Goal: Find contact information: Find contact information

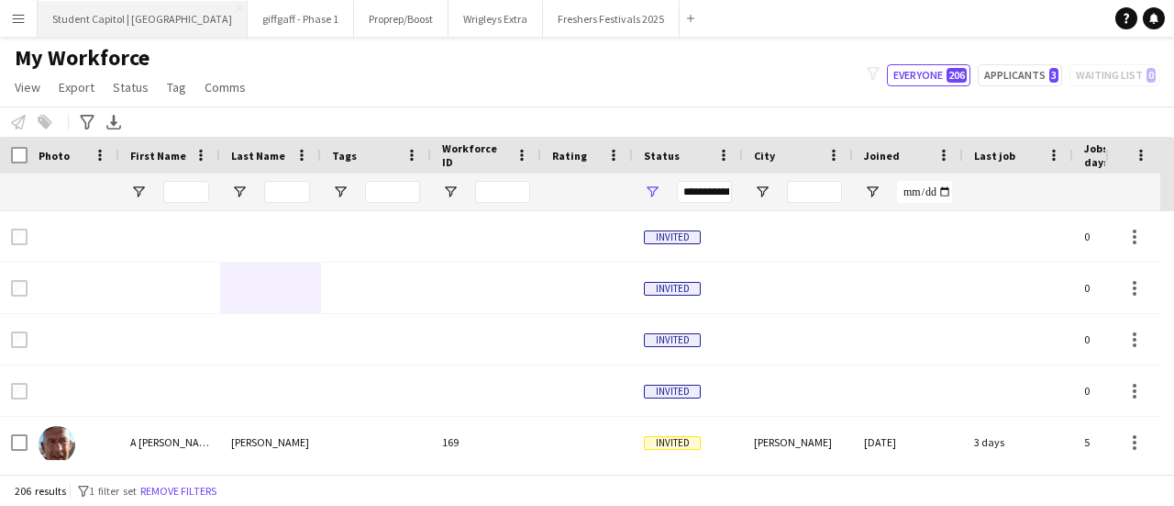
click at [106, 17] on button "Student Capitol | [GEOGRAPHIC_DATA] Close" at bounding box center [143, 19] width 210 height 36
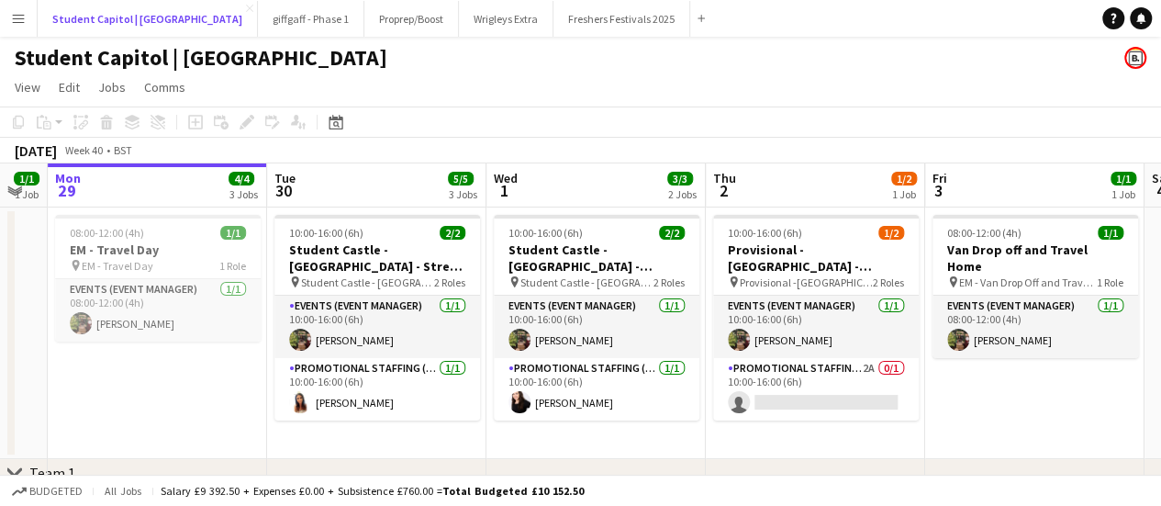
scroll to position [0, 392]
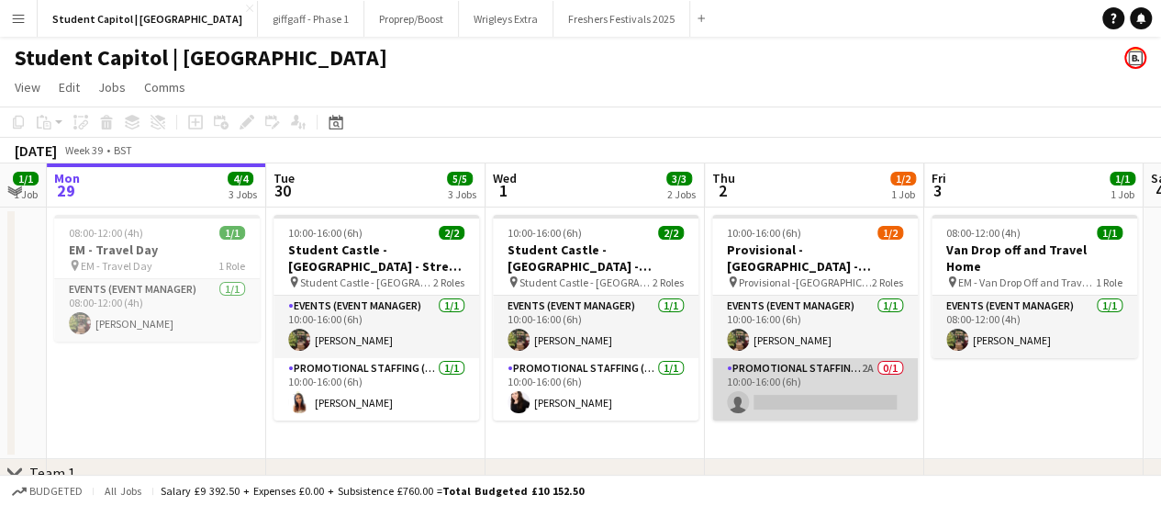
click at [812, 372] on app-card-role "Promotional Staffing (Brand Ambassadors) 2A 0/1 10:00-16:00 (6h) single-neutral…" at bounding box center [815, 389] width 206 height 62
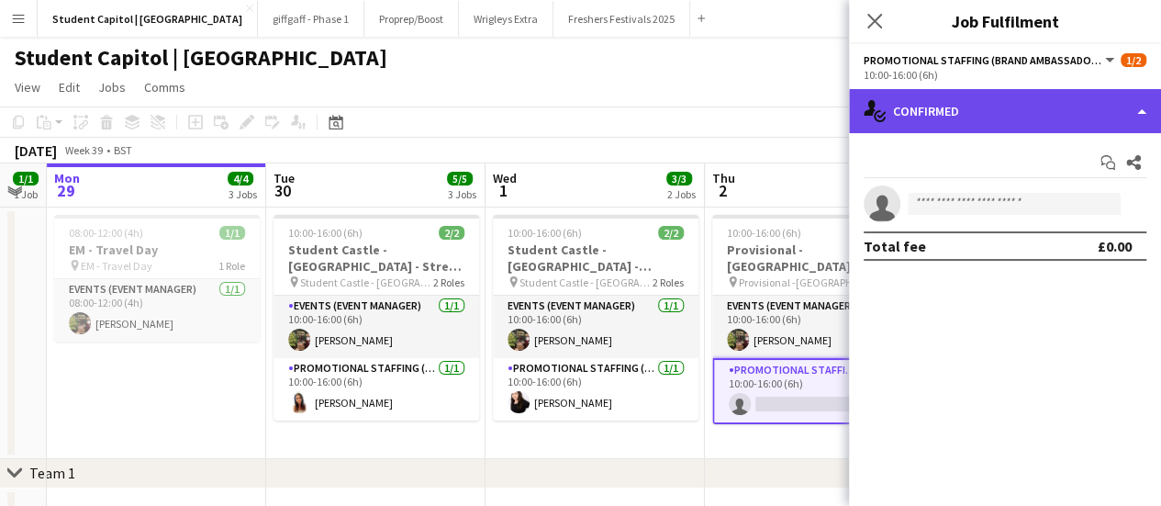
click at [1095, 109] on div "single-neutral-actions-check-2 Confirmed" at bounding box center [1005, 111] width 312 height 44
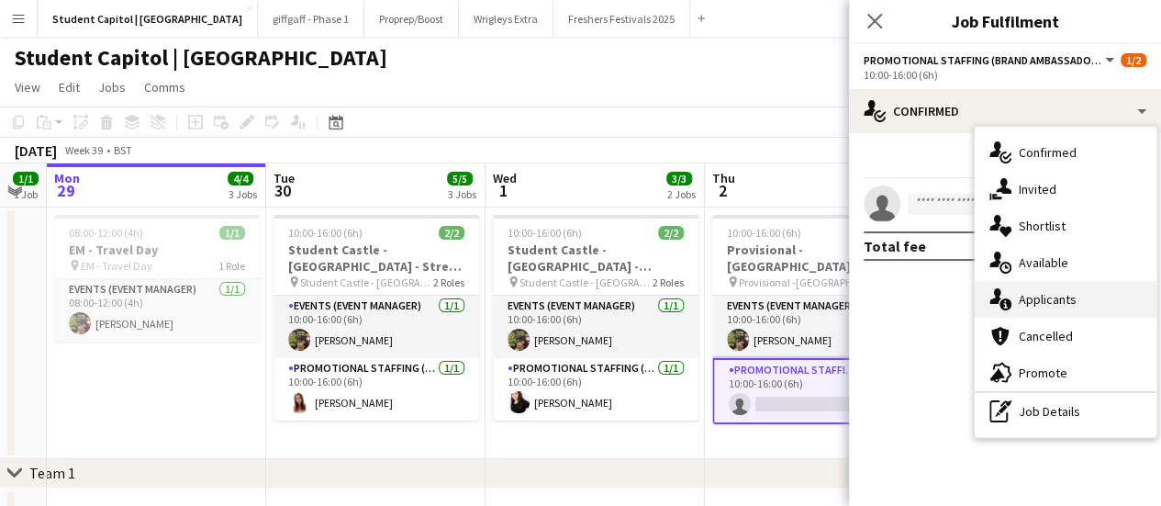
click at [1029, 288] on div "single-neutral-actions-information Applicants" at bounding box center [1065, 299] width 182 height 37
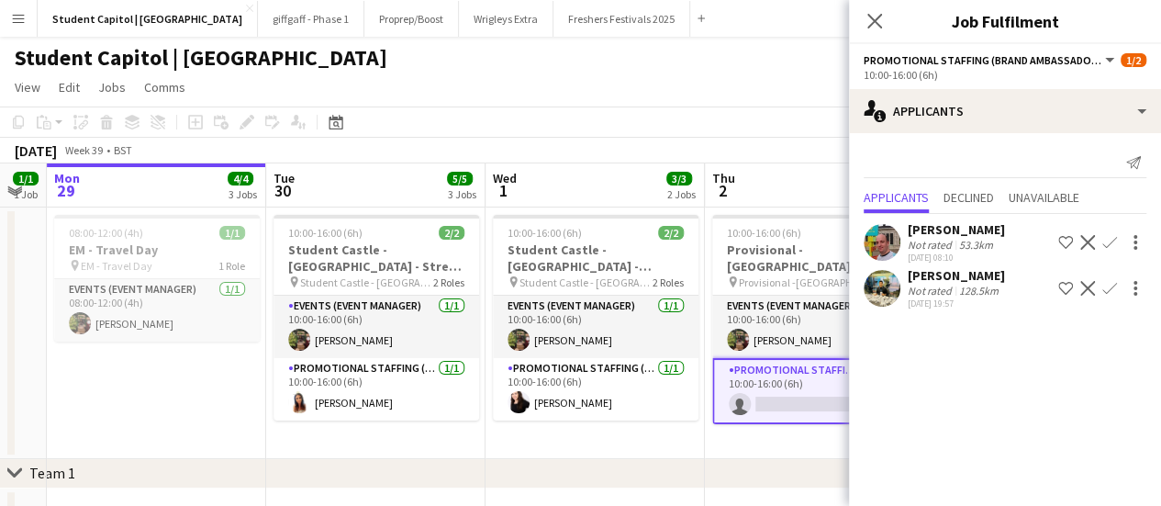
click at [1108, 241] on app-icon "Confirm" at bounding box center [1109, 242] width 15 height 15
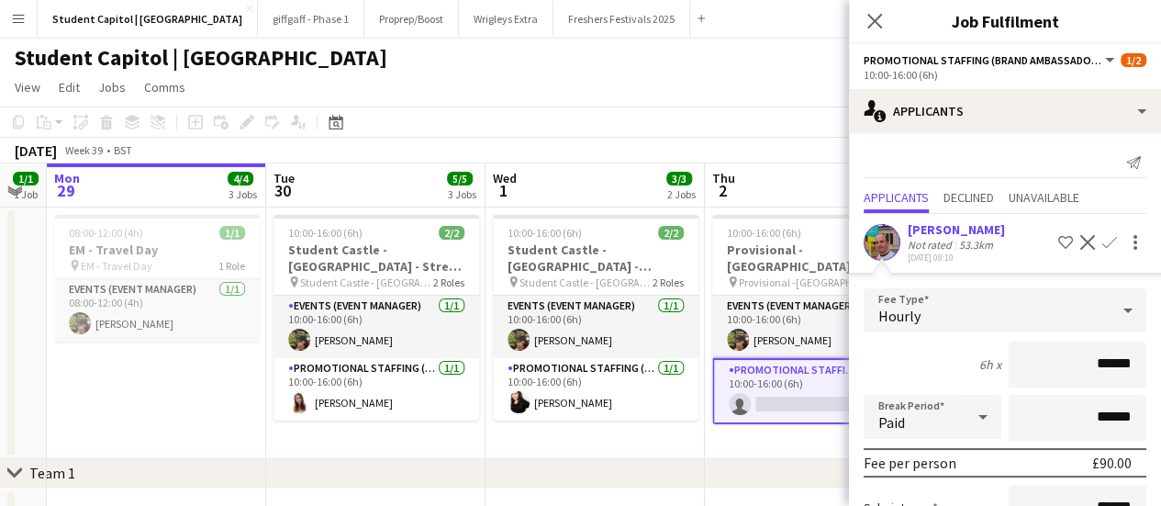
scroll to position [237, 0]
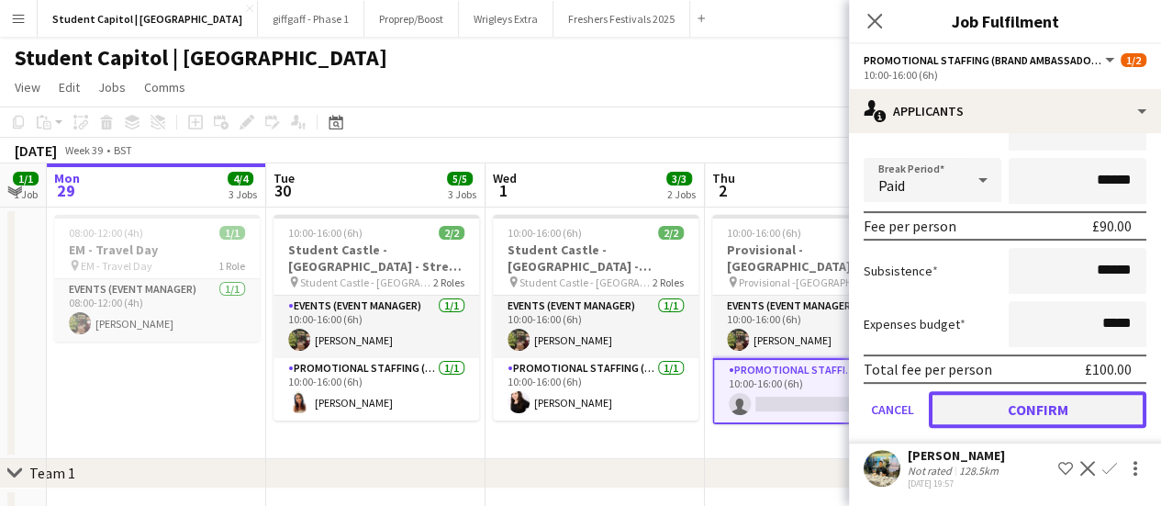
click at [1020, 403] on button "Confirm" at bounding box center [1037, 409] width 217 height 37
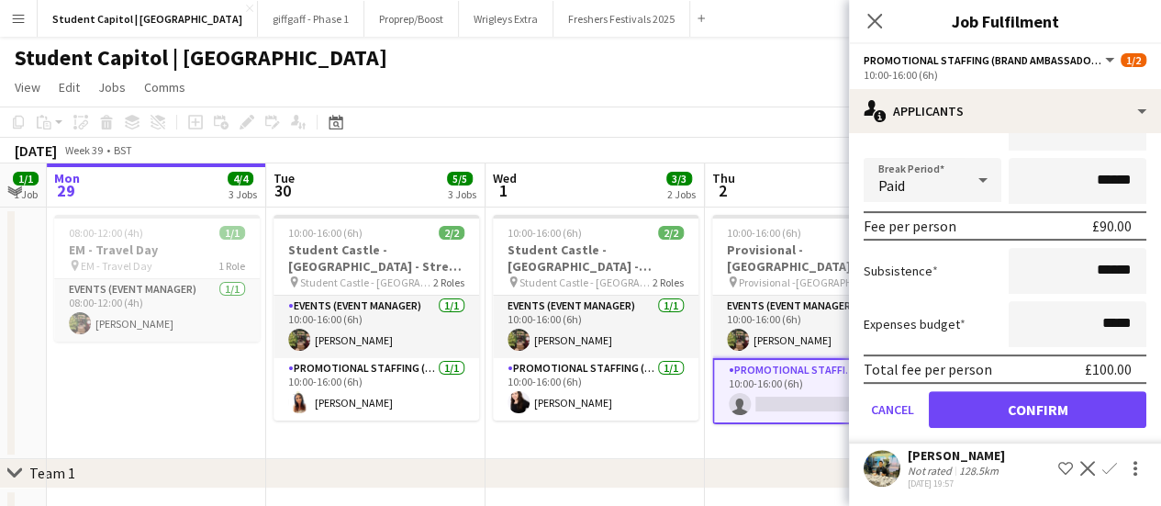
scroll to position [0, 0]
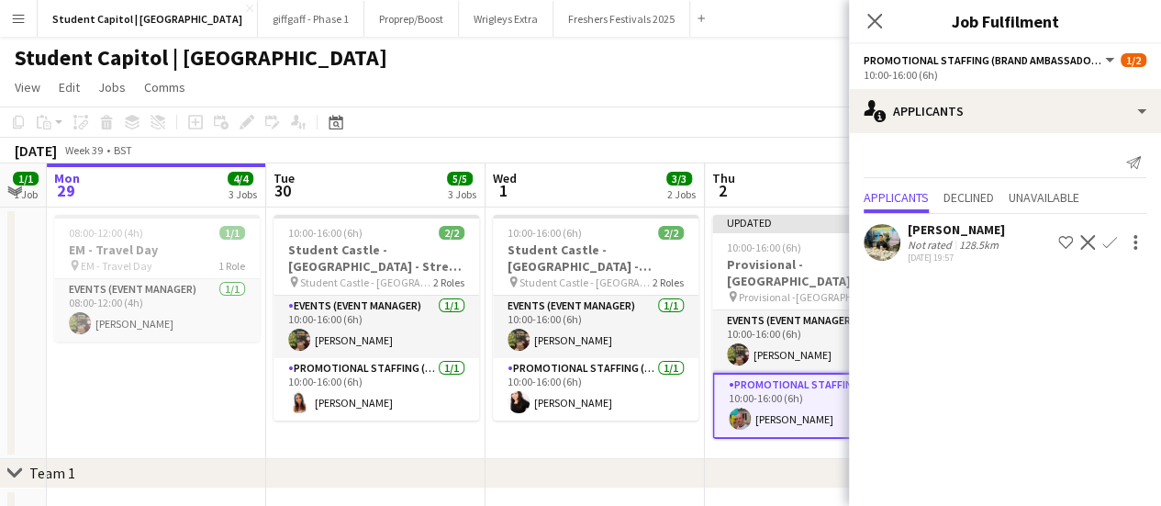
click at [734, 442] on app-date-cell "Updated 10:00-16:00 (6h) 2/2 Provisional - [GEOGRAPHIC_DATA] - [GEOGRAPHIC_DATA…" at bounding box center [814, 332] width 219 height 251
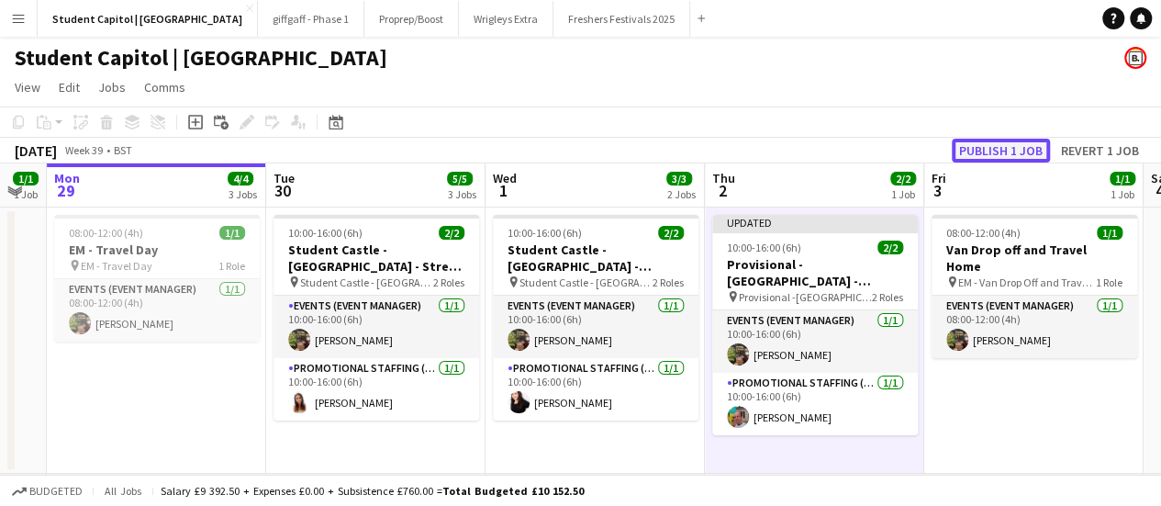
click at [1003, 155] on button "Publish 1 job" at bounding box center [1000, 151] width 98 height 24
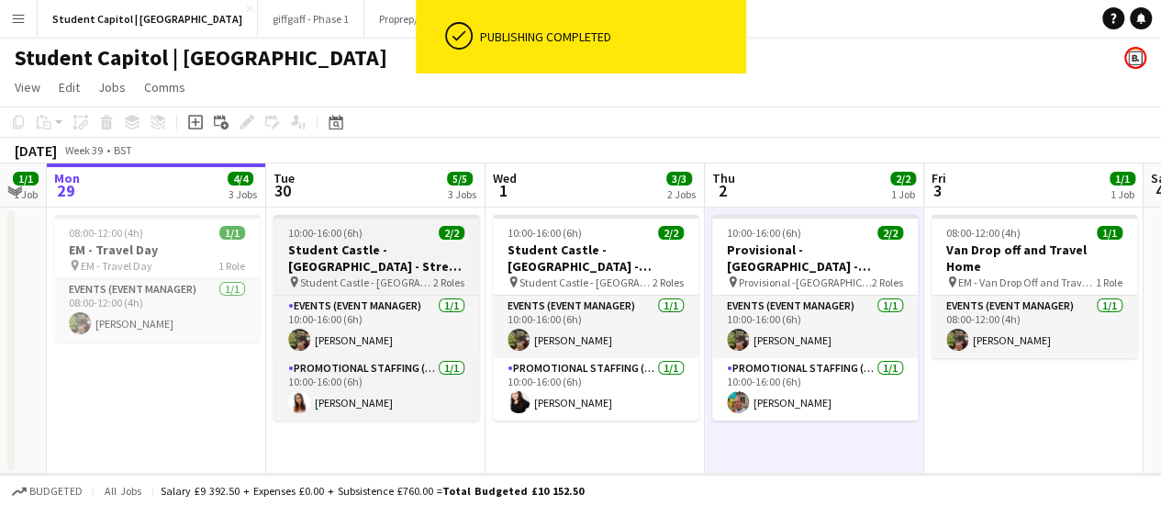
click at [354, 249] on h3 "Student Castle - [GEOGRAPHIC_DATA] - Street Team" at bounding box center [376, 257] width 206 height 33
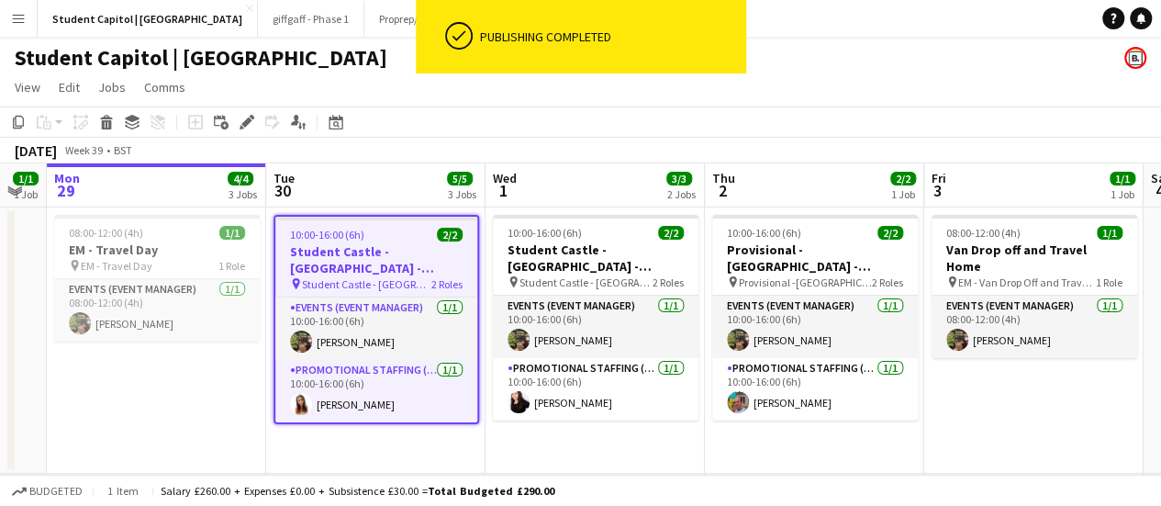
click at [354, 249] on h3 "Student Castle - [GEOGRAPHIC_DATA] - Street Team" at bounding box center [376, 259] width 202 height 33
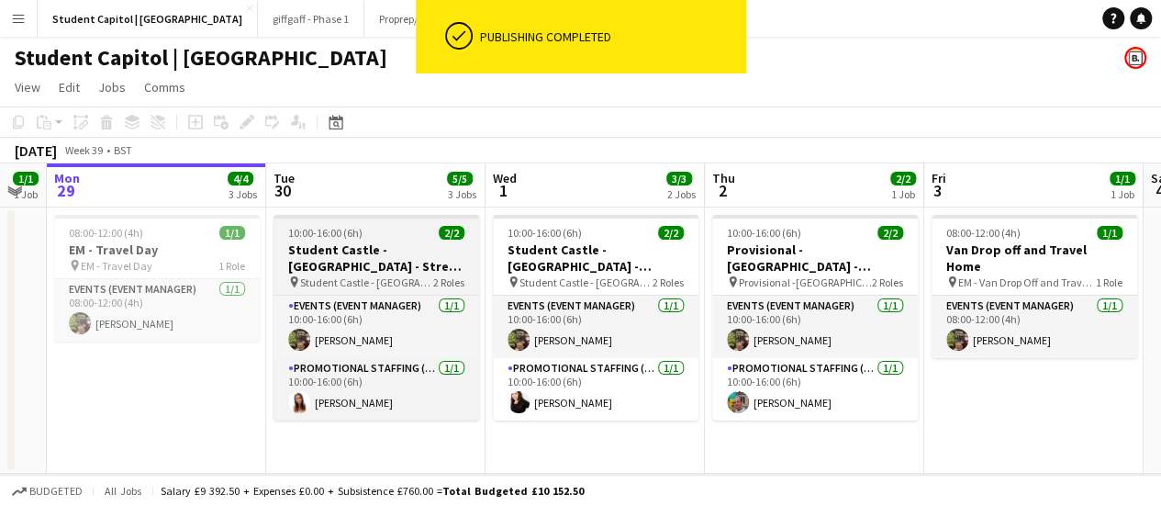
click at [354, 249] on h3 "Student Castle - [GEOGRAPHIC_DATA] - Street Team" at bounding box center [376, 257] width 206 height 33
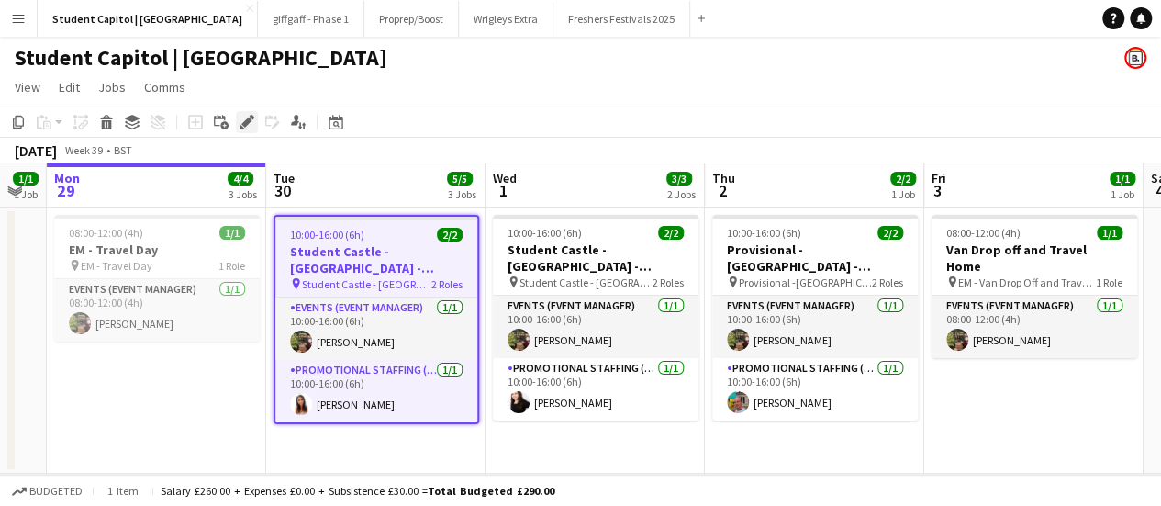
click at [254, 129] on div "Edit" at bounding box center [247, 122] width 22 height 22
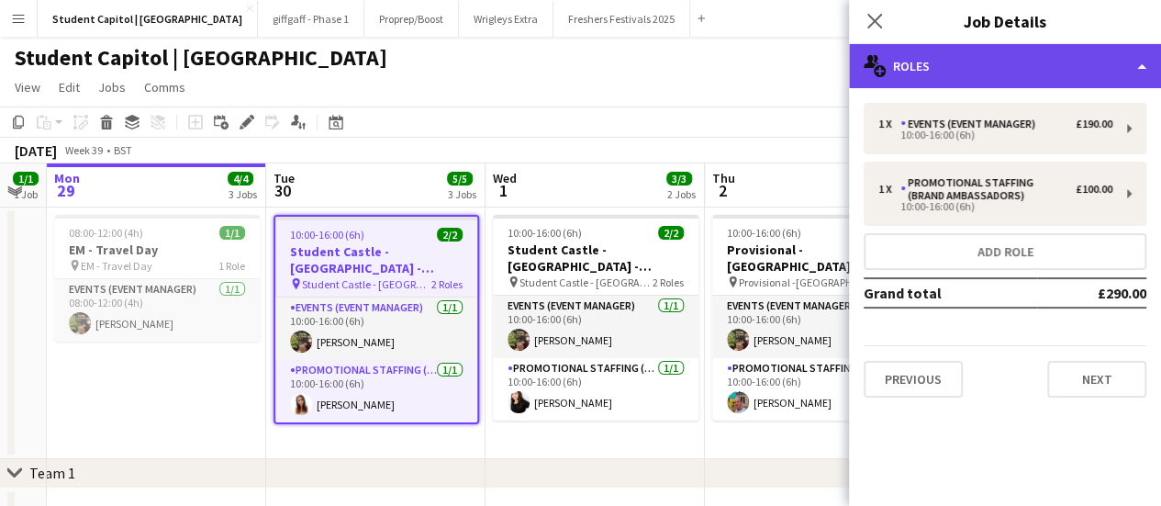
click at [969, 60] on div "multiple-users-add Roles" at bounding box center [1005, 66] width 312 height 44
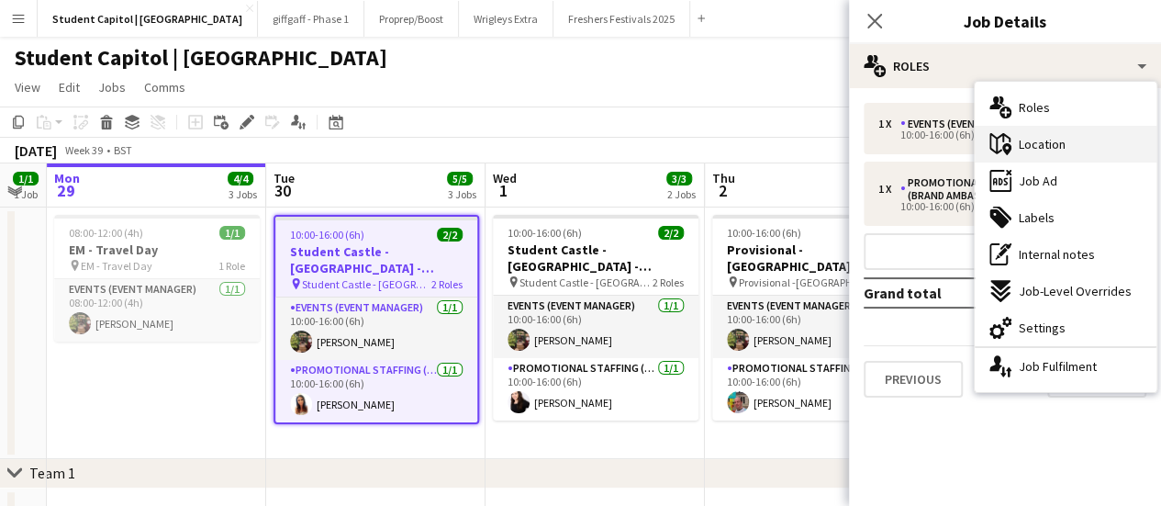
click at [1036, 137] on span "Location" at bounding box center [1041, 144] width 47 height 17
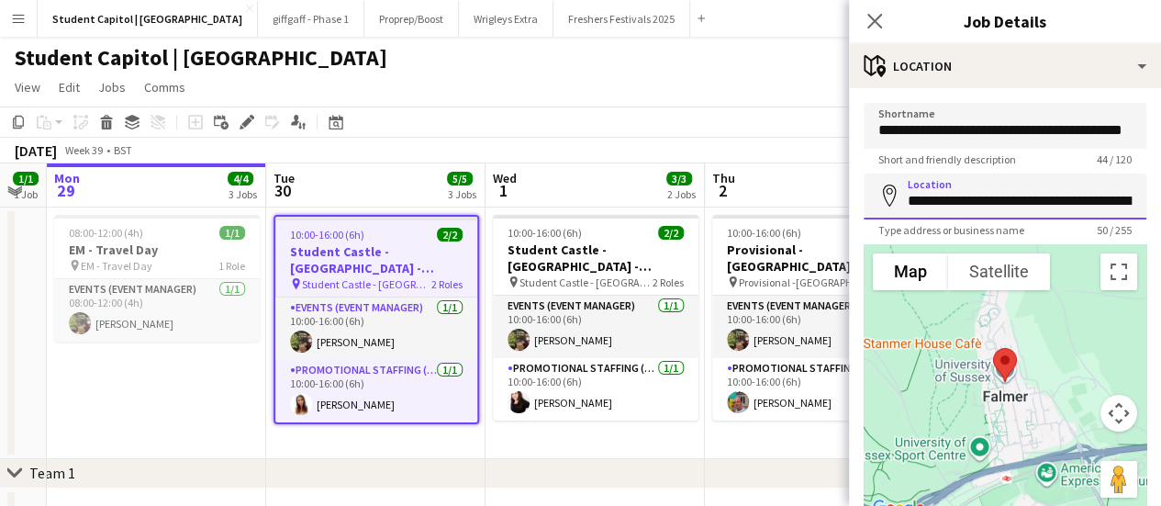
click at [1004, 186] on input "**********" at bounding box center [1004, 196] width 283 height 46
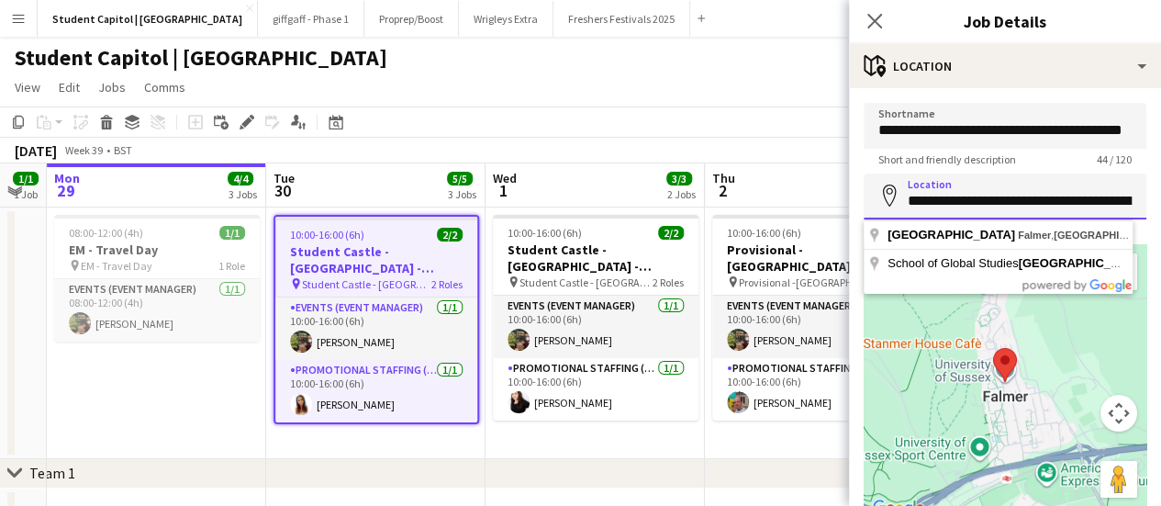
click at [1004, 186] on input "**********" at bounding box center [1004, 196] width 283 height 46
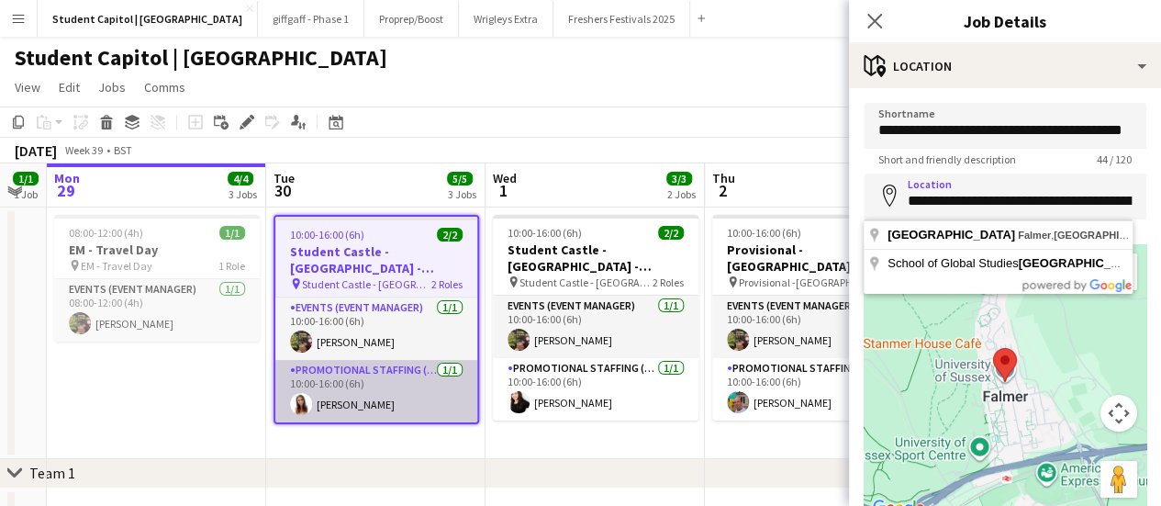
click at [398, 383] on app-card-role "Promotional Staffing (Brand Ambassadors) [DATE] 10:00-16:00 (6h) [PERSON_NAME]" at bounding box center [376, 391] width 202 height 62
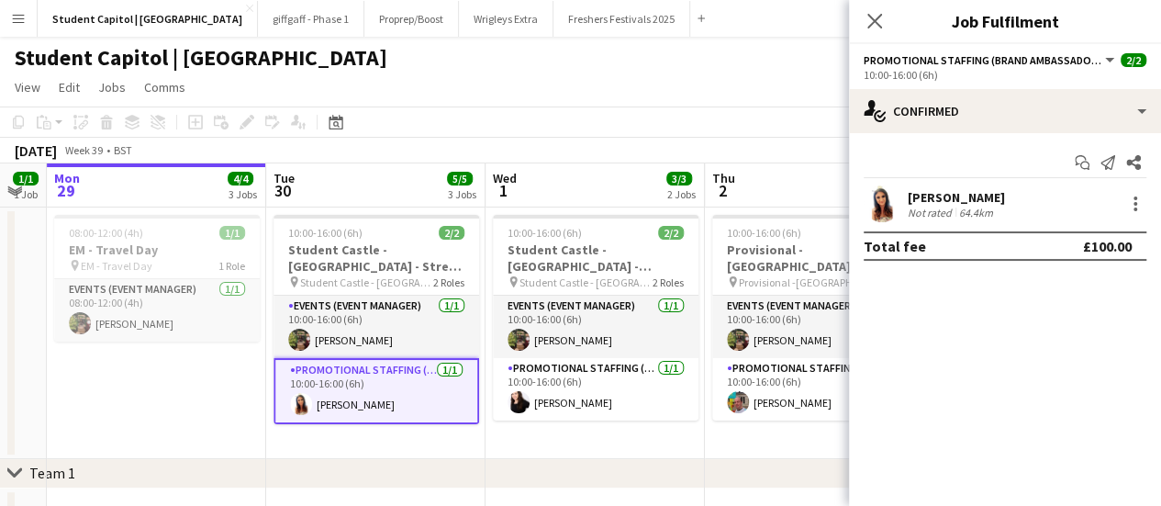
click at [879, 202] on app-user-avatar at bounding box center [881, 203] width 37 height 37
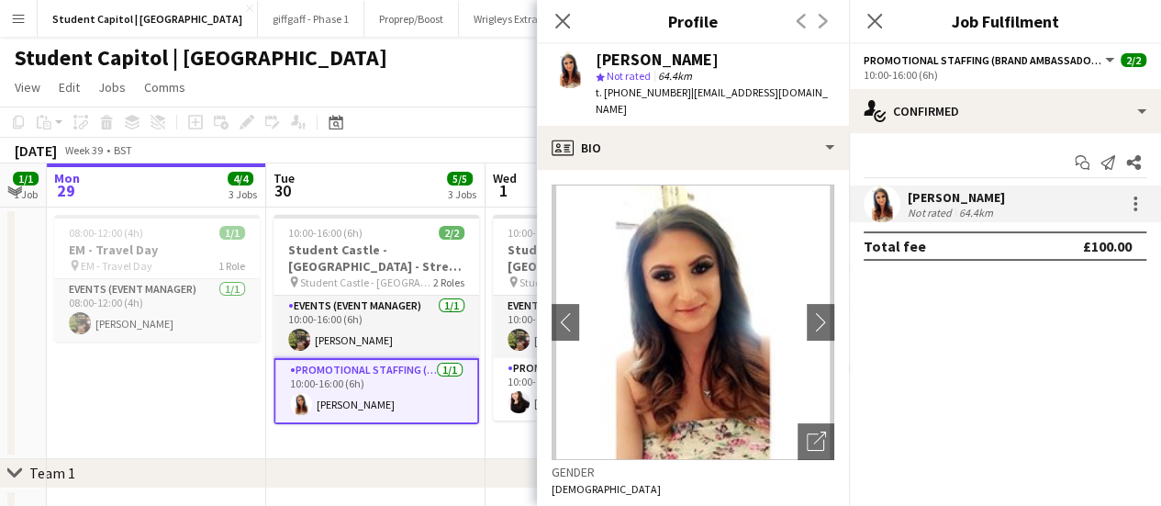
drag, startPoint x: 728, startPoint y: 52, endPoint x: 595, endPoint y: 64, distance: 133.6
click at [595, 64] on div "[PERSON_NAME]" at bounding box center [714, 59] width 239 height 17
copy div "[PERSON_NAME]"
drag, startPoint x: 672, startPoint y: 91, endPoint x: 622, endPoint y: 91, distance: 49.5
click at [622, 91] on span "t. [PHONE_NUMBER]" at bounding box center [642, 92] width 95 height 14
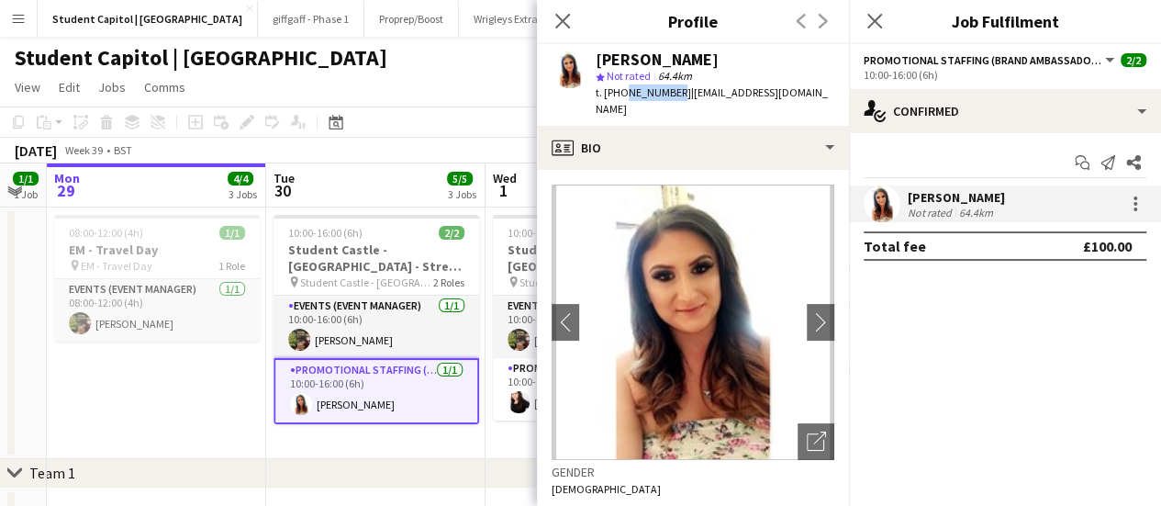
copy span "775628076"
click at [384, 436] on app-date-cell "10:00-16:00 (6h) 2/2 Student Castle - [GEOGRAPHIC_DATA] - Street Team pin [GEOG…" at bounding box center [375, 332] width 219 height 251
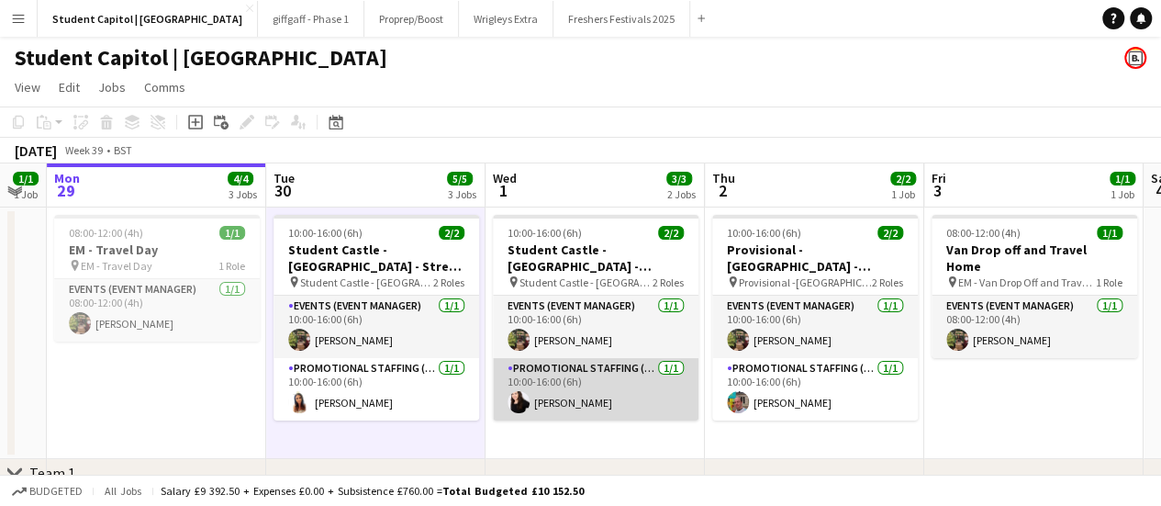
click at [527, 392] on app-card-role "Promotional Staffing (Brand Ambassadors) [DATE] 10:00-16:00 (6h) [PERSON_NAME]" at bounding box center [596, 389] width 206 height 62
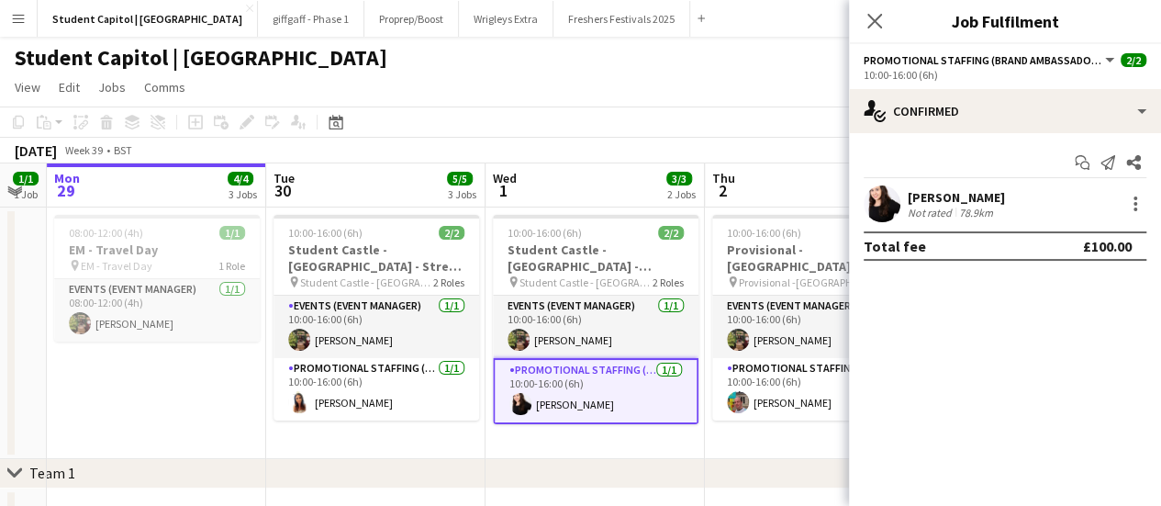
click at [884, 198] on app-user-avatar at bounding box center [881, 203] width 37 height 37
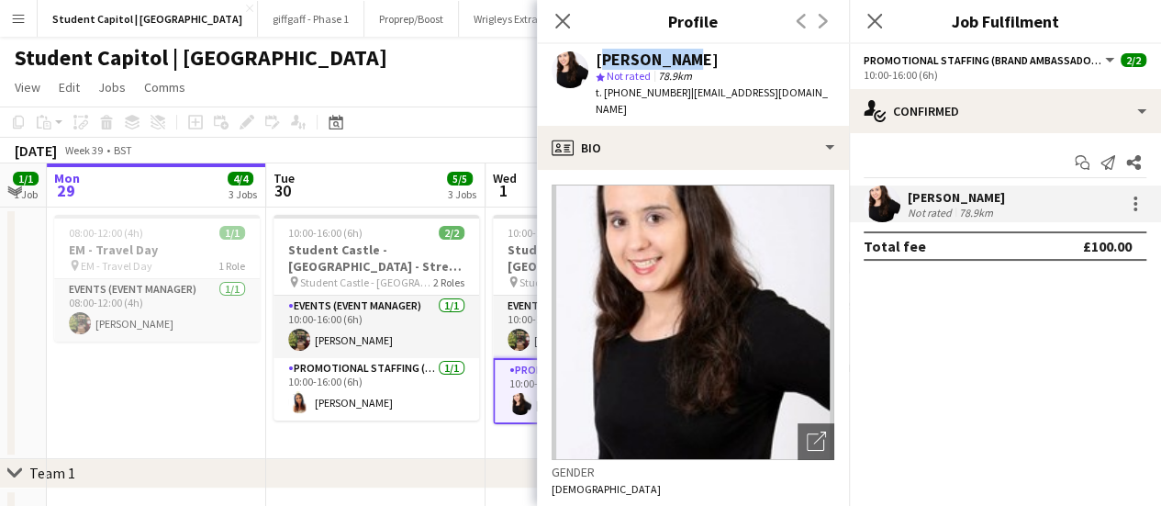
drag, startPoint x: 673, startPoint y: 64, endPoint x: 596, endPoint y: 65, distance: 77.1
click at [596, 65] on div "[PERSON_NAME]" at bounding box center [714, 59] width 239 height 17
copy div "[PERSON_NAME]"
drag, startPoint x: 674, startPoint y: 93, endPoint x: 619, endPoint y: 105, distance: 56.3
click at [619, 105] on div "[PERSON_NAME] star Not rated 78.9km t. [PHONE_NUMBER] | [EMAIL_ADDRESS][DOMAIN_…" at bounding box center [693, 85] width 312 height 82
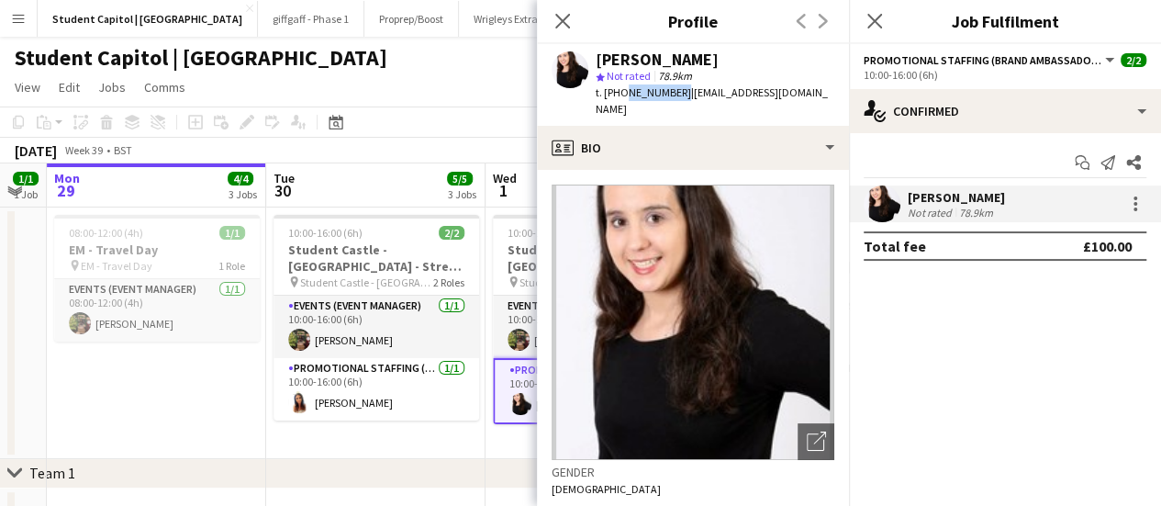
copy span "7383992441"
click at [198, 361] on app-date-cell "08:00-12:00 (4h) 1/1 EM - Travel Day pin EM - Travel Day 1 Role Events (Event M…" at bounding box center [156, 332] width 219 height 251
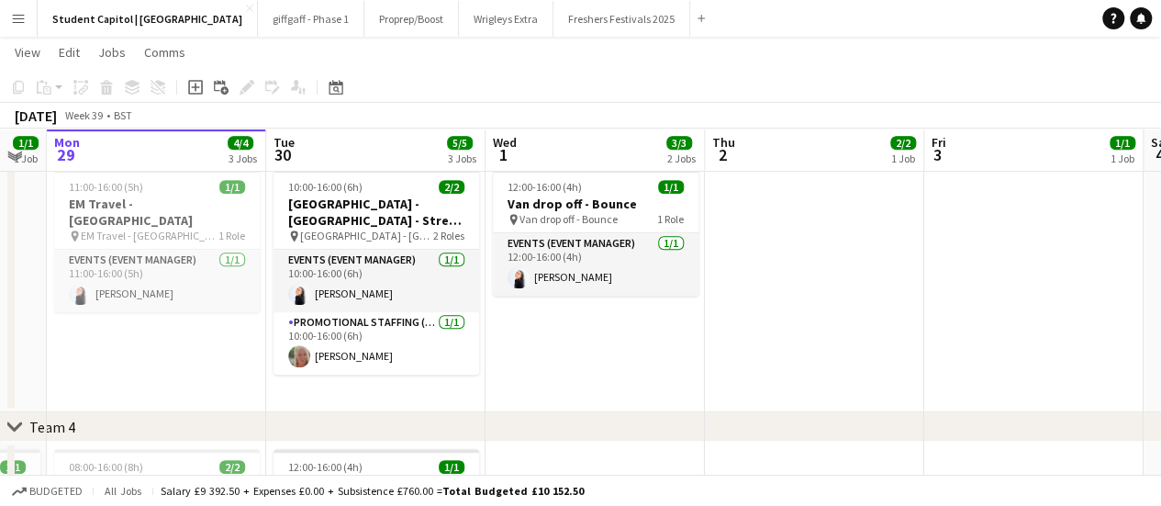
scroll to position [408, 0]
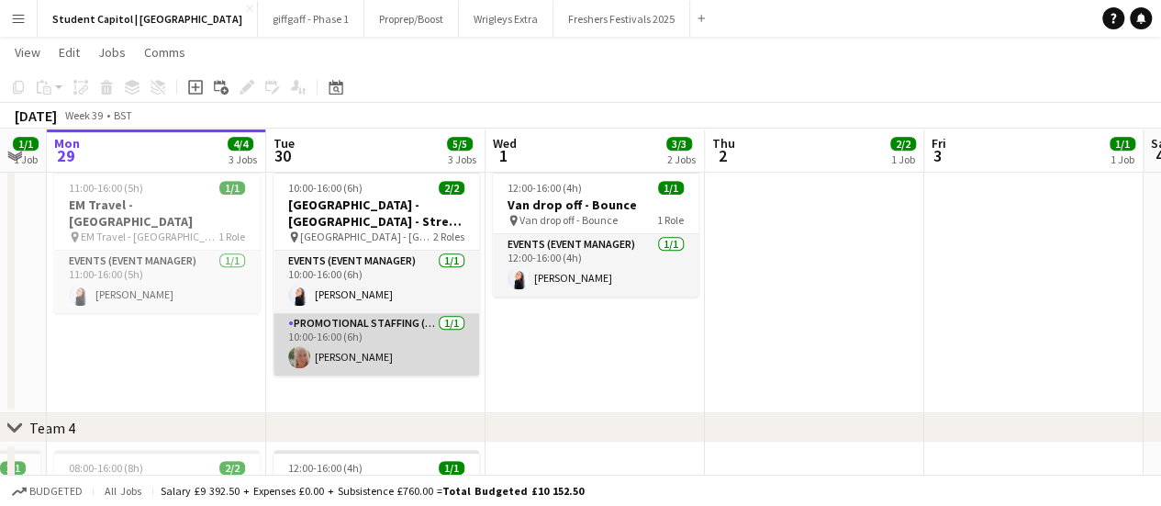
click at [334, 344] on app-card-role "Promotional Staffing (Brand Ambassadors) [DATE] 10:00-16:00 (6h) [PERSON_NAME]" at bounding box center [376, 344] width 206 height 62
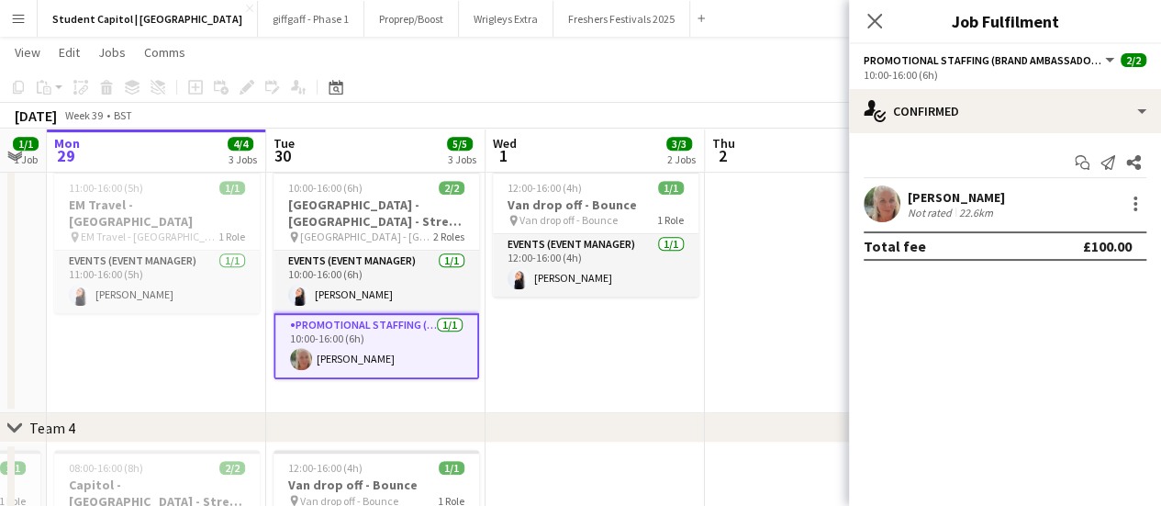
click at [884, 212] on app-user-avatar at bounding box center [881, 203] width 37 height 37
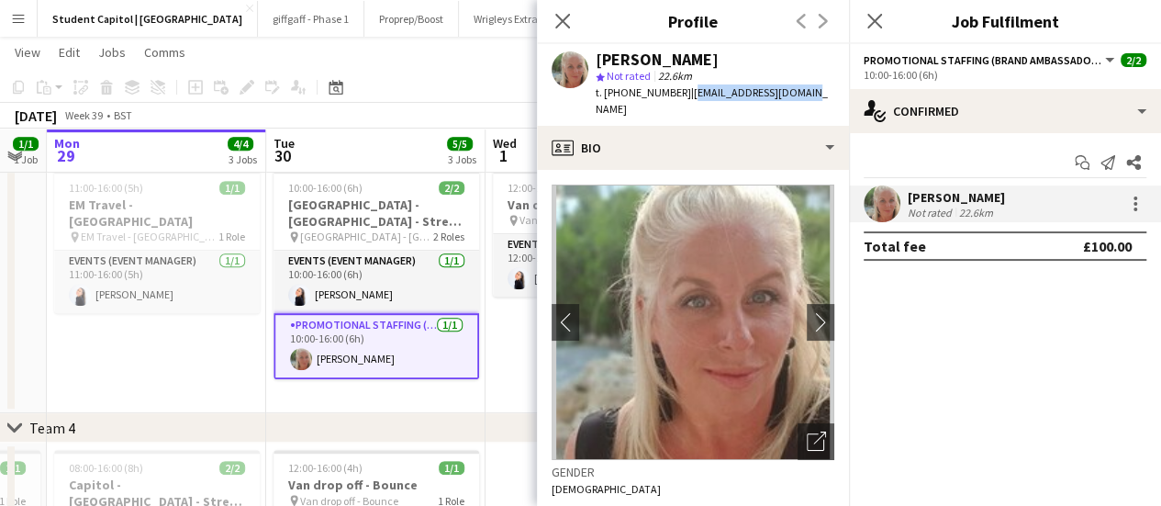
drag, startPoint x: 811, startPoint y: 91, endPoint x: 684, endPoint y: 97, distance: 127.7
click at [684, 97] on div "[PERSON_NAME] star Not rated 22.6km t. [PHONE_NUMBER] | [EMAIL_ADDRESS][DOMAIN_…" at bounding box center [693, 85] width 312 height 82
copy span "[EMAIL_ADDRESS][DOMAIN_NAME]"
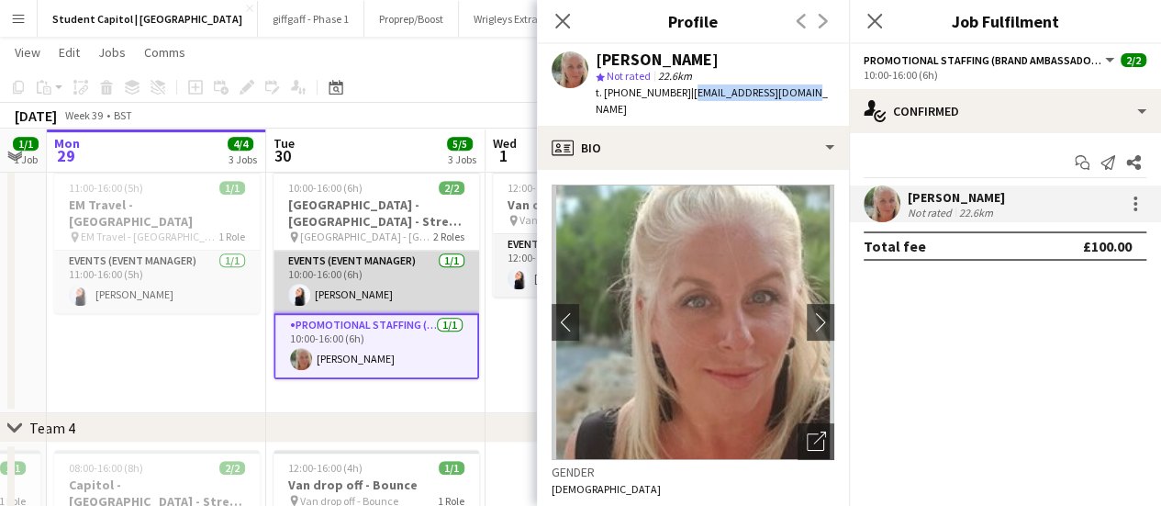
click at [361, 287] on app-card-role "Events (Event Manager) [DATE] 10:00-16:00 (6h) [PERSON_NAME]" at bounding box center [376, 281] width 206 height 62
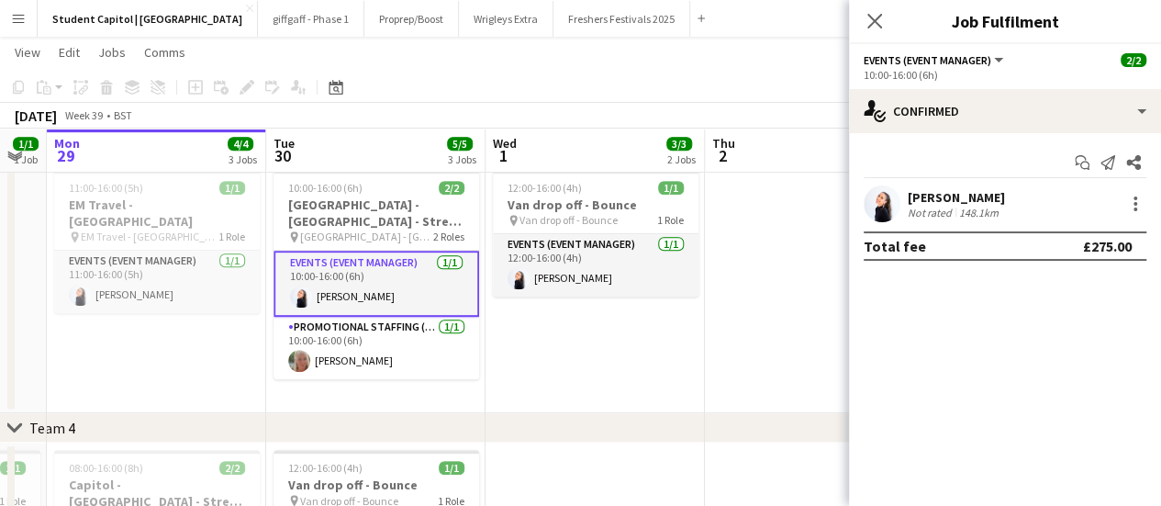
click at [894, 195] on app-user-avatar at bounding box center [881, 203] width 37 height 37
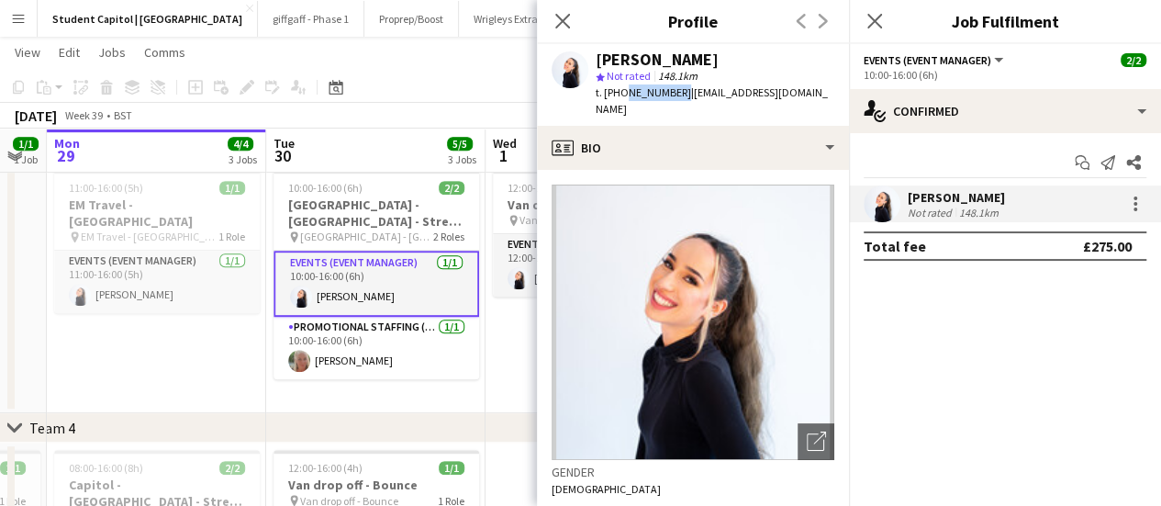
drag, startPoint x: 675, startPoint y: 93, endPoint x: 622, endPoint y: 96, distance: 53.3
click at [622, 96] on span "t. [PHONE_NUMBER]" at bounding box center [642, 92] width 95 height 14
copy span "7837200807"
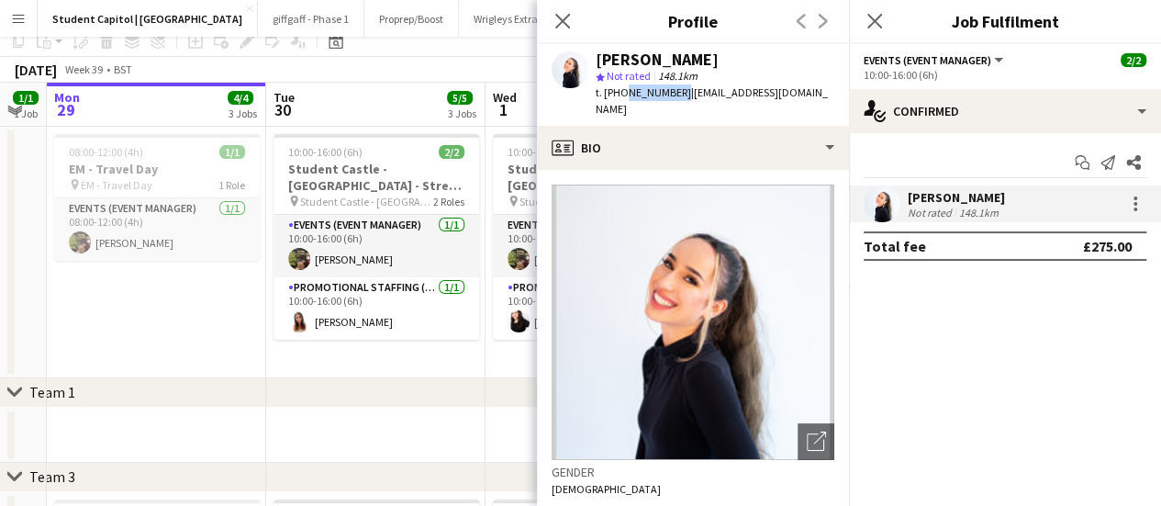
scroll to position [26, 0]
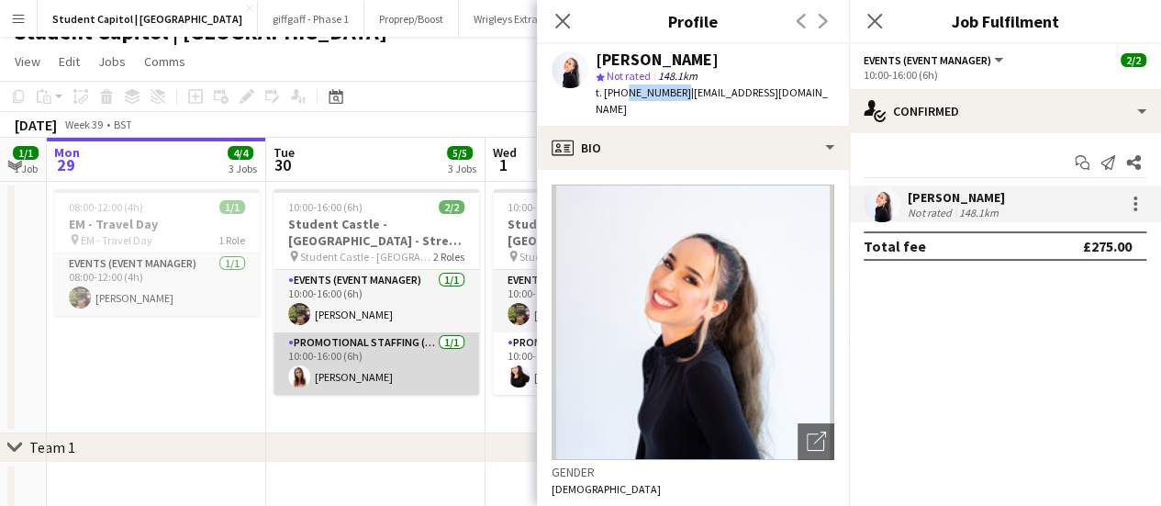
click at [365, 373] on app-card-role "Promotional Staffing (Brand Ambassadors) [DATE] 10:00-16:00 (6h) [PERSON_NAME]" at bounding box center [376, 363] width 206 height 62
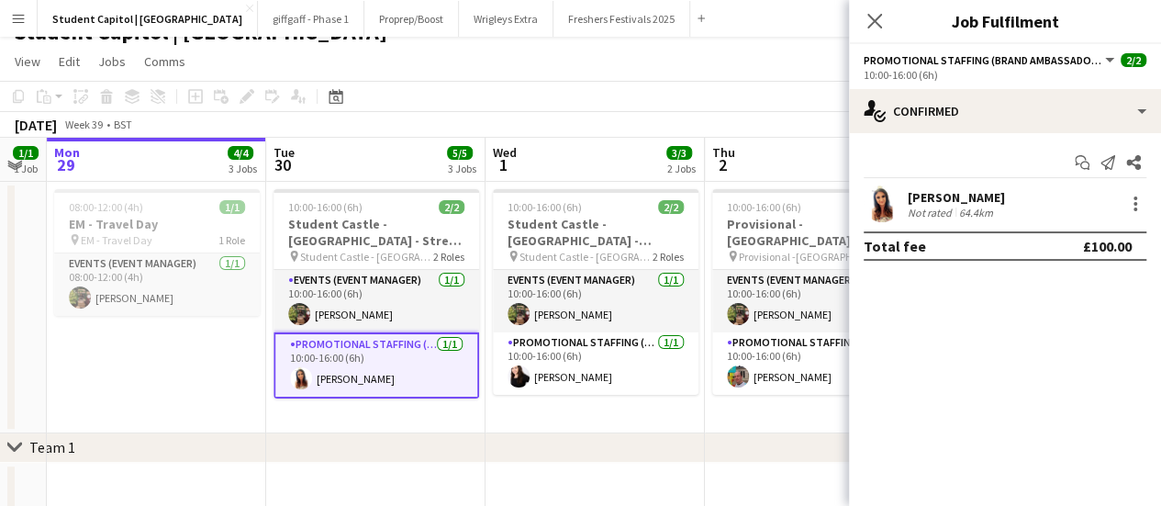
click at [883, 212] on app-user-avatar at bounding box center [881, 203] width 37 height 37
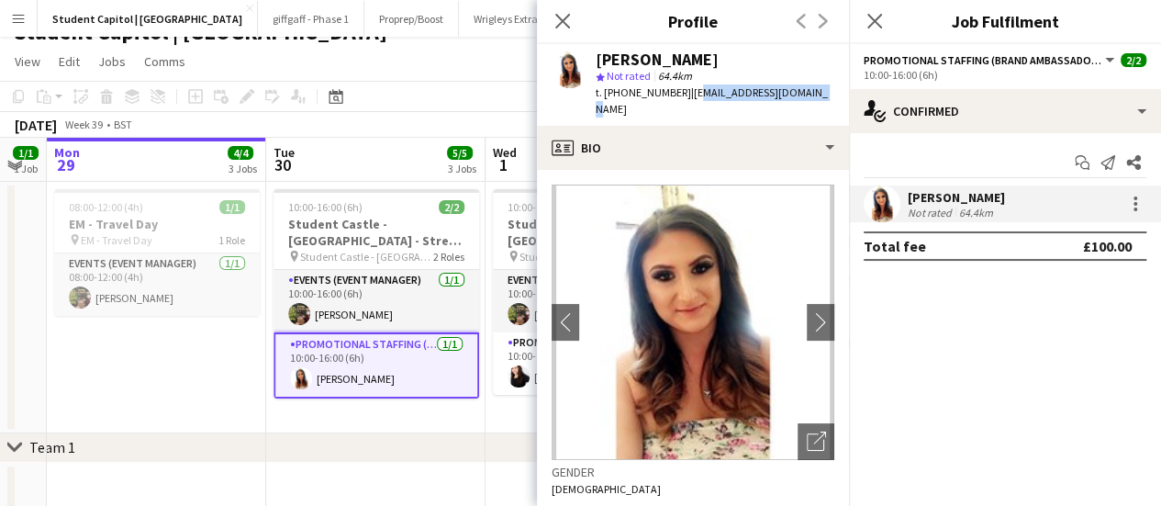
drag, startPoint x: 805, startPoint y: 92, endPoint x: 684, endPoint y: 89, distance: 121.1
click at [684, 89] on div "[PERSON_NAME] star Not rated 64.4km t. [PHONE_NUMBER] | [EMAIL_ADDRESS][DOMAIN_…" at bounding box center [693, 85] width 312 height 82
drag, startPoint x: 681, startPoint y: 92, endPoint x: 819, endPoint y: 93, distance: 138.5
click at [819, 93] on app-profile-header "[PERSON_NAME] star Not rated 64.4km t. [PHONE_NUMBER] | [EMAIL_ADDRESS][DOMAIN_…" at bounding box center [693, 85] width 312 height 82
copy span "[EMAIL_ADDRESS][DOMAIN_NAME]"
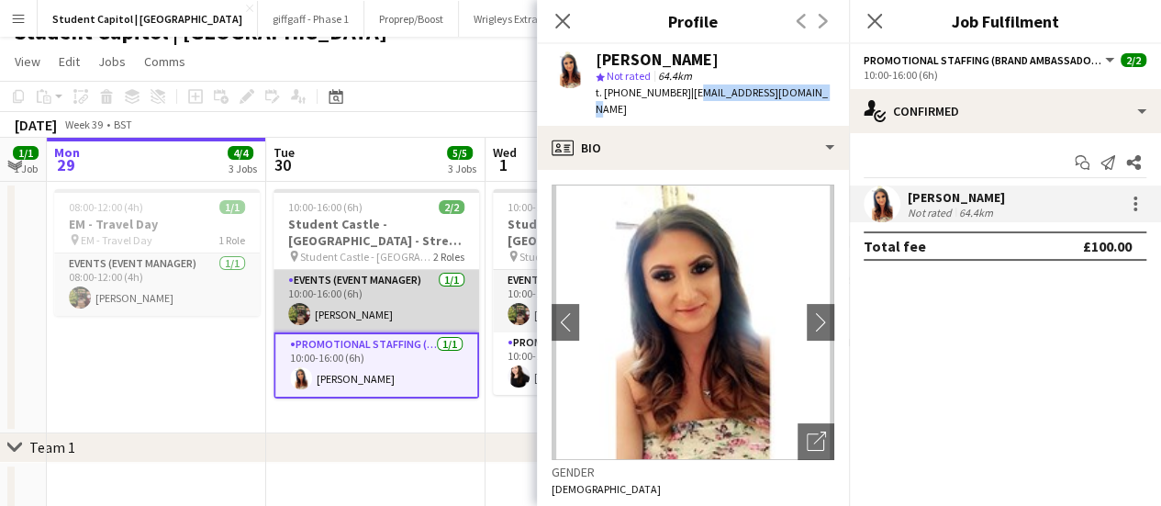
click at [347, 284] on app-card-role "Events (Event Manager) [DATE] 10:00-16:00 (6h) [PERSON_NAME]" at bounding box center [376, 301] width 206 height 62
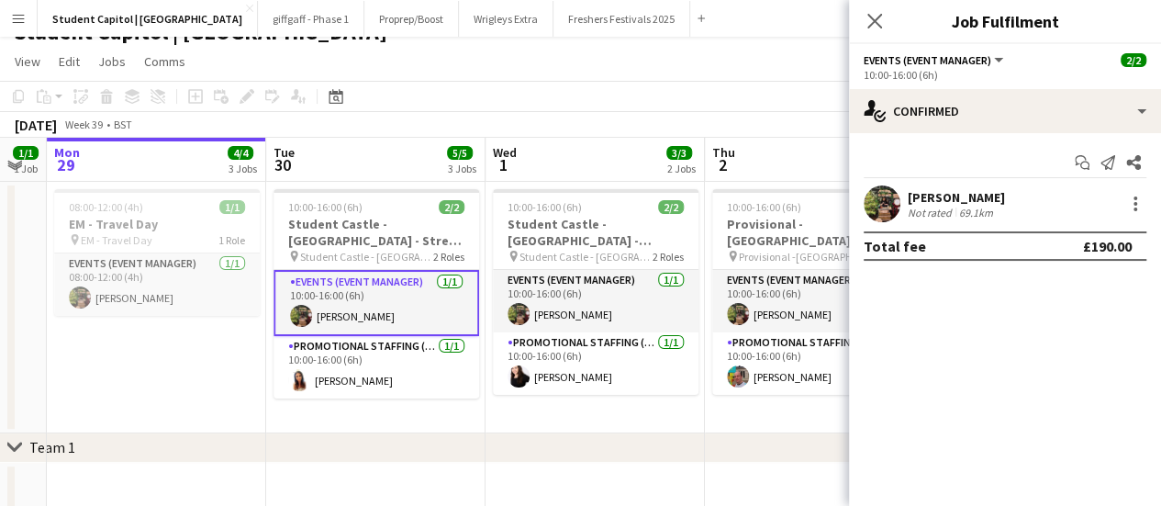
click at [888, 195] on app-user-avatar at bounding box center [881, 203] width 37 height 37
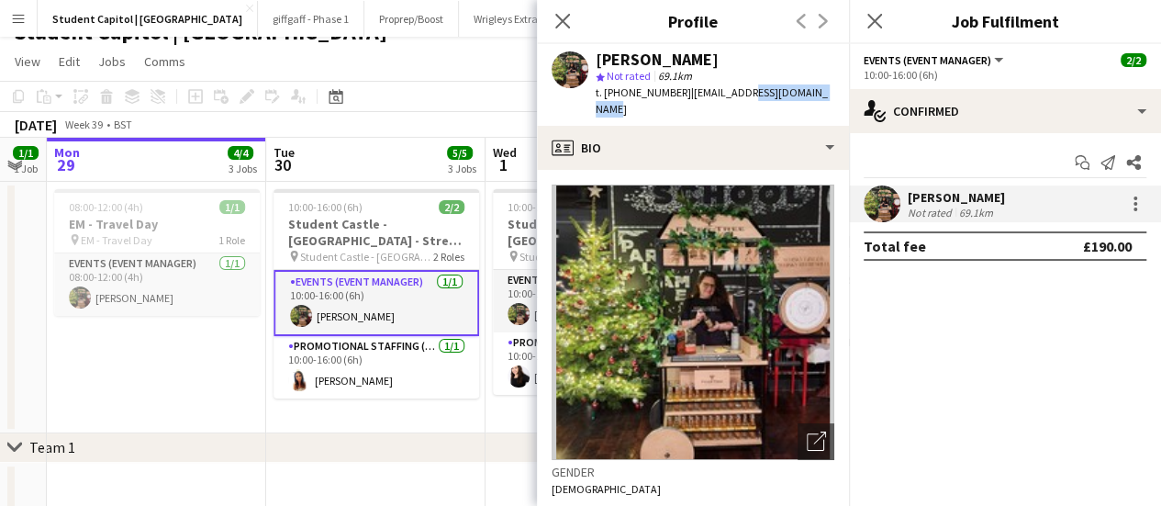
drag, startPoint x: 822, startPoint y: 91, endPoint x: 733, endPoint y: 89, distance: 89.0
click at [733, 89] on div "[PERSON_NAME] star Not rated 69.1km t. [PHONE_NUMBER] | [EMAIL_ADDRESS][DOMAIN_…" at bounding box center [693, 85] width 312 height 82
click at [655, 68] on div "star Not rated 69.1km" at bounding box center [714, 76] width 239 height 17
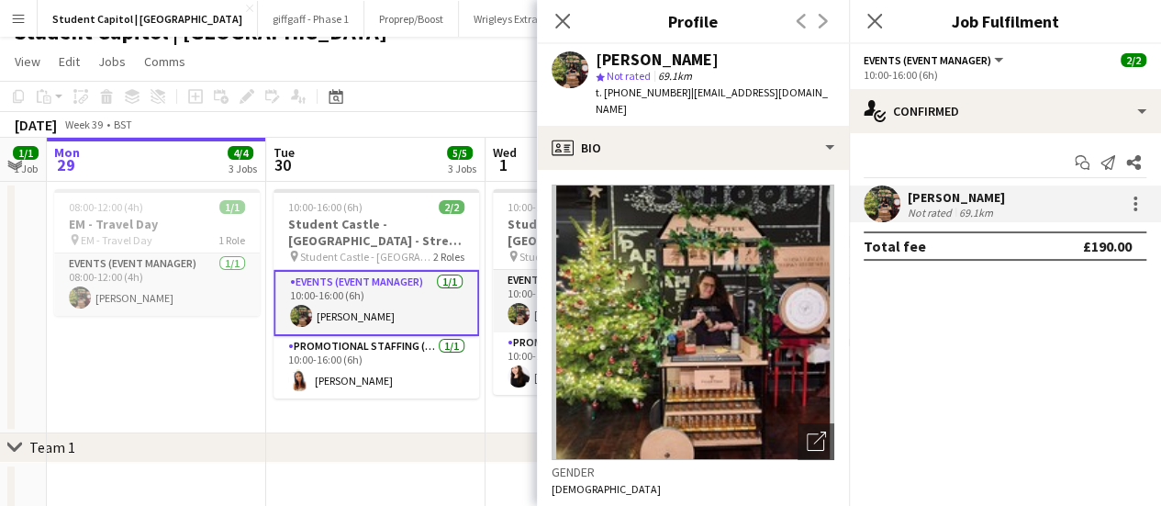
click at [651, 67] on div "[PERSON_NAME]" at bounding box center [656, 59] width 123 height 17
drag, startPoint x: 677, startPoint y: 91, endPoint x: 622, endPoint y: 95, distance: 55.2
click at [622, 95] on div "t. [PHONE_NUMBER] | [EMAIL_ADDRESS][DOMAIN_NAME]" at bounding box center [714, 100] width 239 height 33
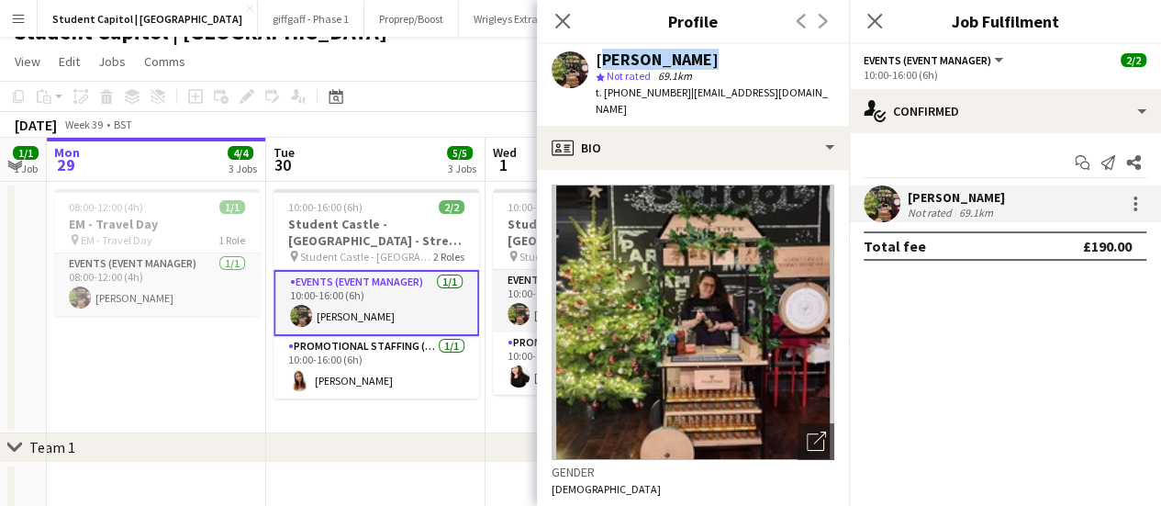
copy span "7859007235"
click at [561, 29] on icon "Close pop-in" at bounding box center [561, 20] width 17 height 17
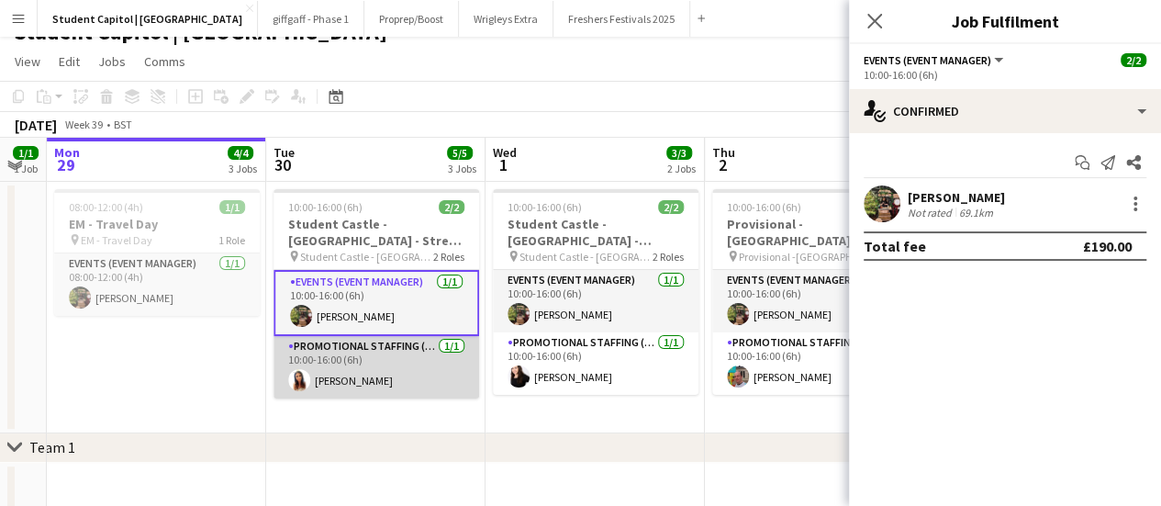
click at [340, 366] on app-card-role "Promotional Staffing (Brand Ambassadors) [DATE] 10:00-16:00 (6h) [PERSON_NAME]" at bounding box center [376, 367] width 206 height 62
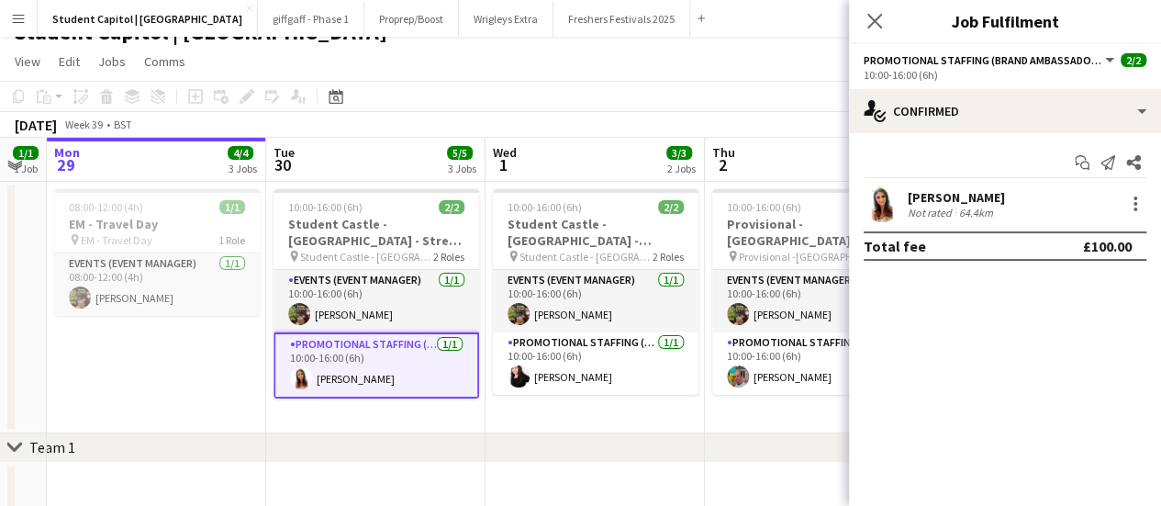
click at [883, 206] on app-user-avatar at bounding box center [881, 203] width 37 height 37
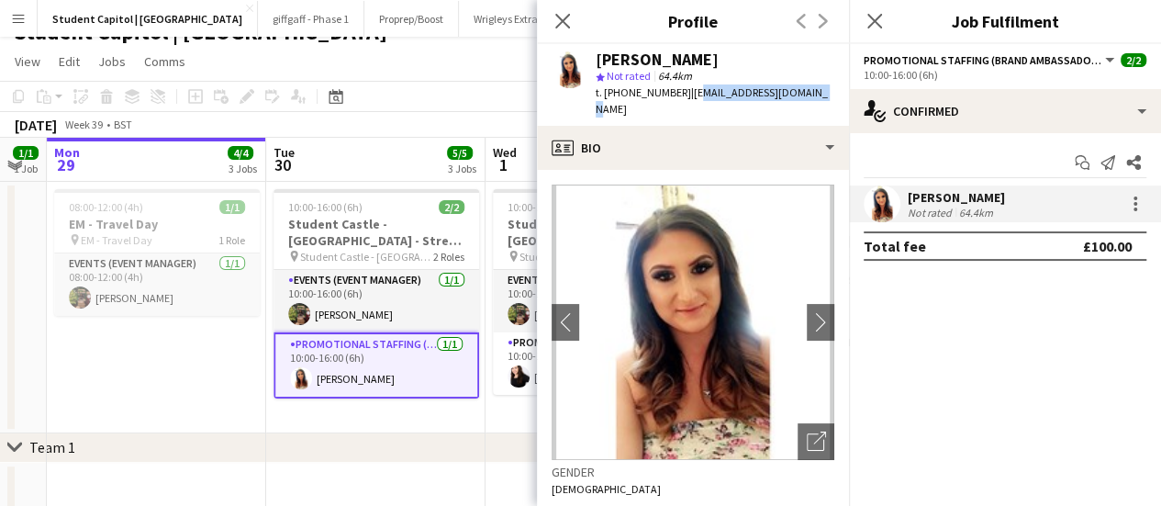
drag, startPoint x: 807, startPoint y: 98, endPoint x: 684, endPoint y: 96, distance: 123.0
click at [684, 96] on div "[PERSON_NAME] star Not rated 64.4km t. [PHONE_NUMBER] | [EMAIL_ADDRESS][DOMAIN_…" at bounding box center [693, 85] width 312 height 82
click at [684, 96] on span "| [EMAIL_ADDRESS][DOMAIN_NAME]" at bounding box center [711, 100] width 232 height 30
drag, startPoint x: 684, startPoint y: 95, endPoint x: 739, endPoint y: 93, distance: 54.2
click at [739, 93] on span "| [EMAIL_ADDRESS][DOMAIN_NAME]" at bounding box center [711, 100] width 232 height 30
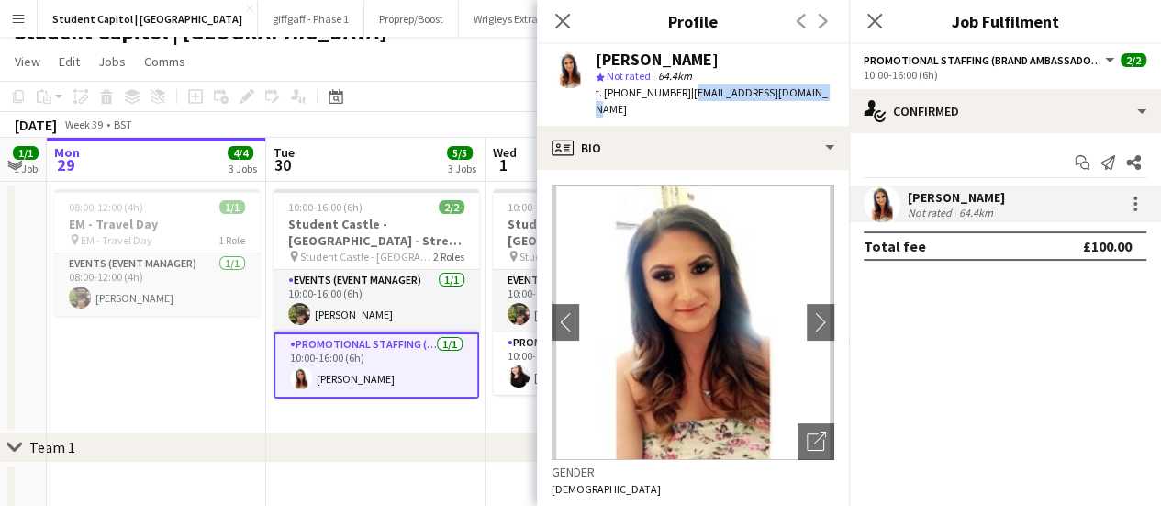
drag, startPoint x: 804, startPoint y: 90, endPoint x: 683, endPoint y: 102, distance: 121.7
click at [683, 102] on div "[PERSON_NAME] star Not rated 64.4km t. [PHONE_NUMBER] | [EMAIL_ADDRESS][DOMAIN_…" at bounding box center [693, 85] width 312 height 82
copy span "[EMAIL_ADDRESS][DOMAIN_NAME]"
click at [20, 16] on app-icon "Menu" at bounding box center [18, 18] width 15 height 15
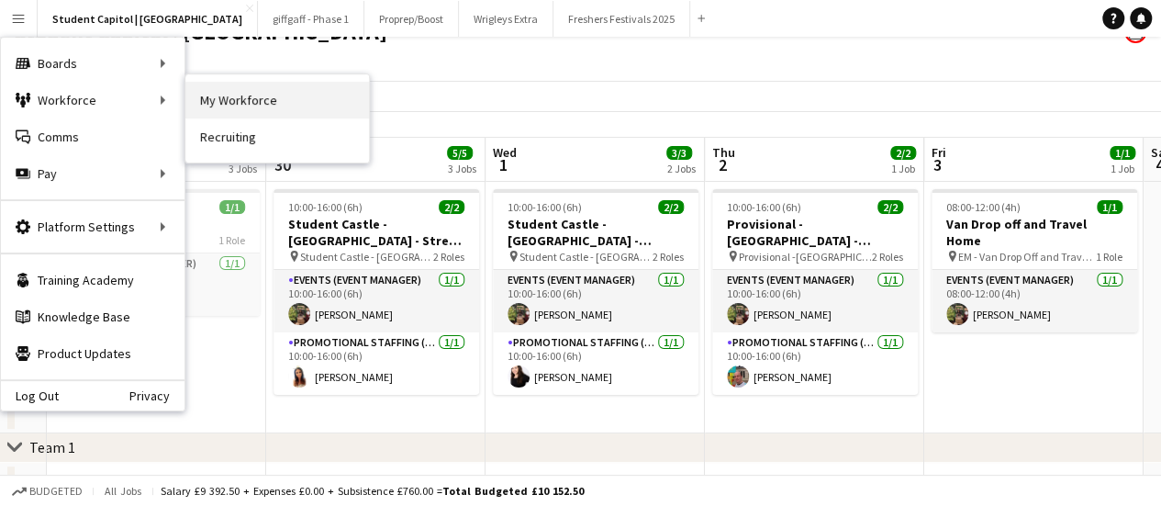
click at [237, 108] on link "My Workforce" at bounding box center [277, 100] width 184 height 37
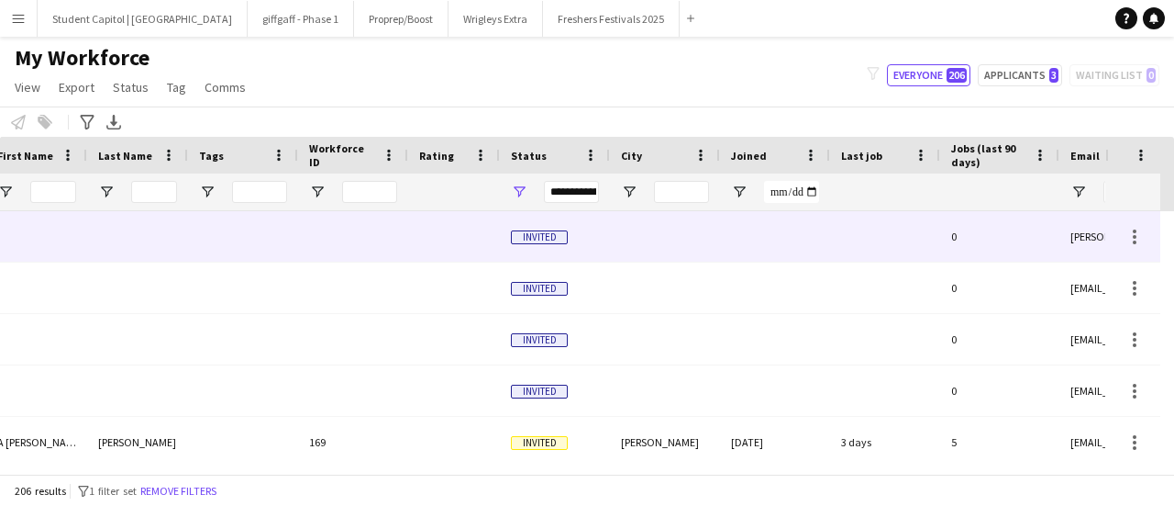
scroll to position [0, 128]
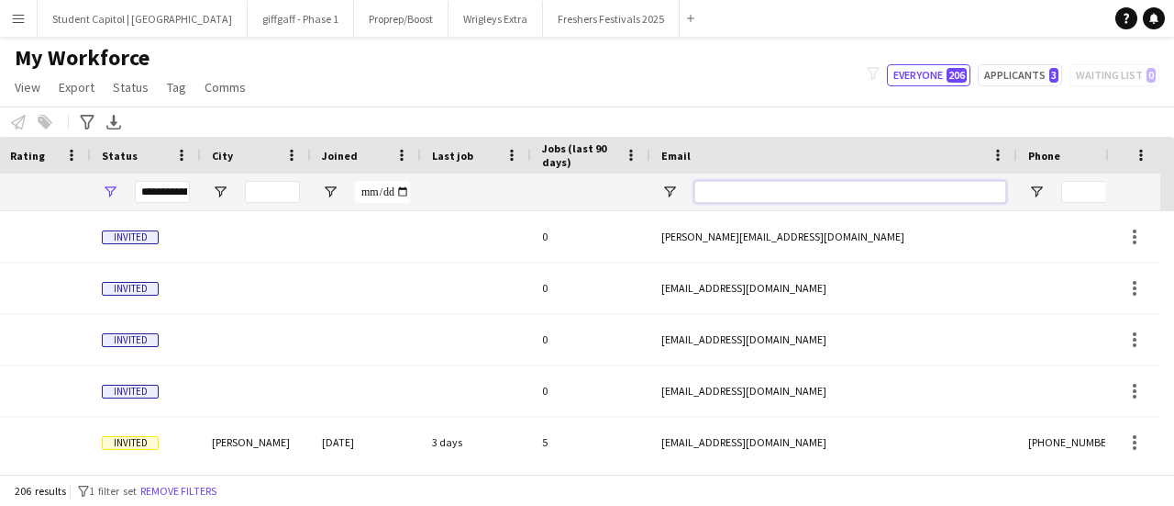
click at [884, 187] on input "Email Filter Input" at bounding box center [851, 192] width 312 height 22
paste input "**********"
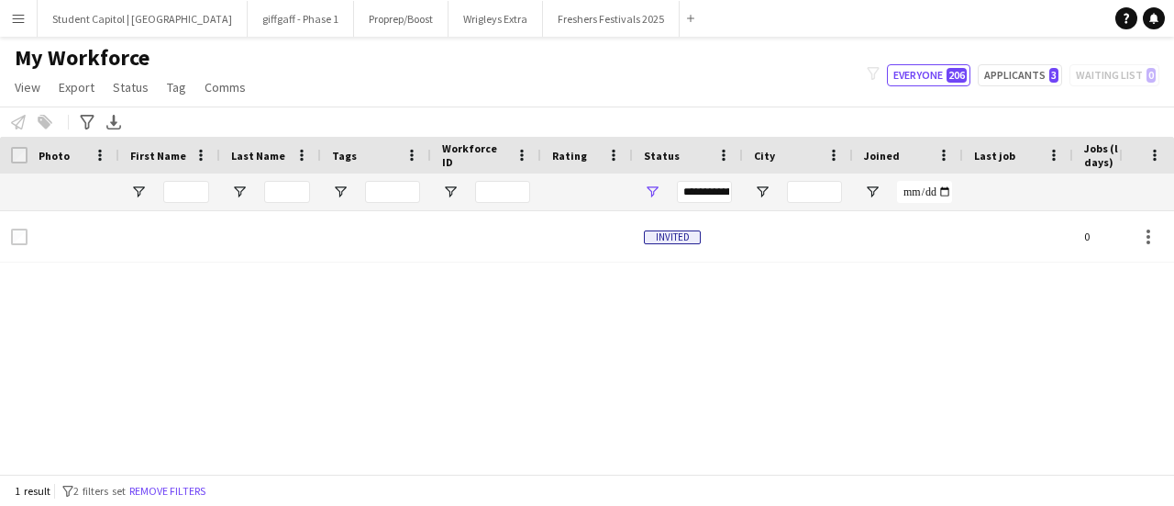
type input "**********"
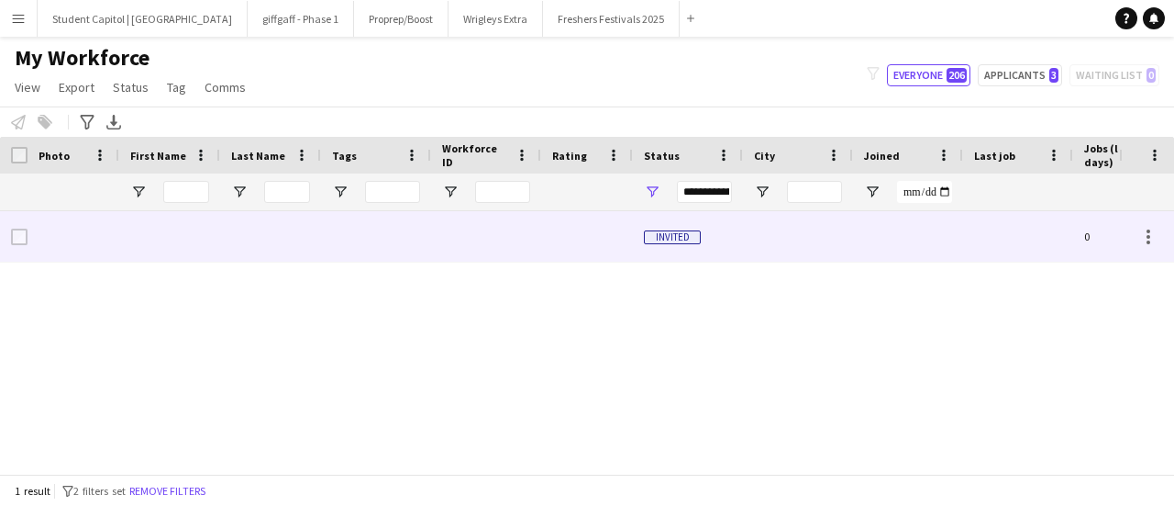
click at [422, 258] on div at bounding box center [376, 236] width 110 height 50
